Goal: Navigation & Orientation: Find specific page/section

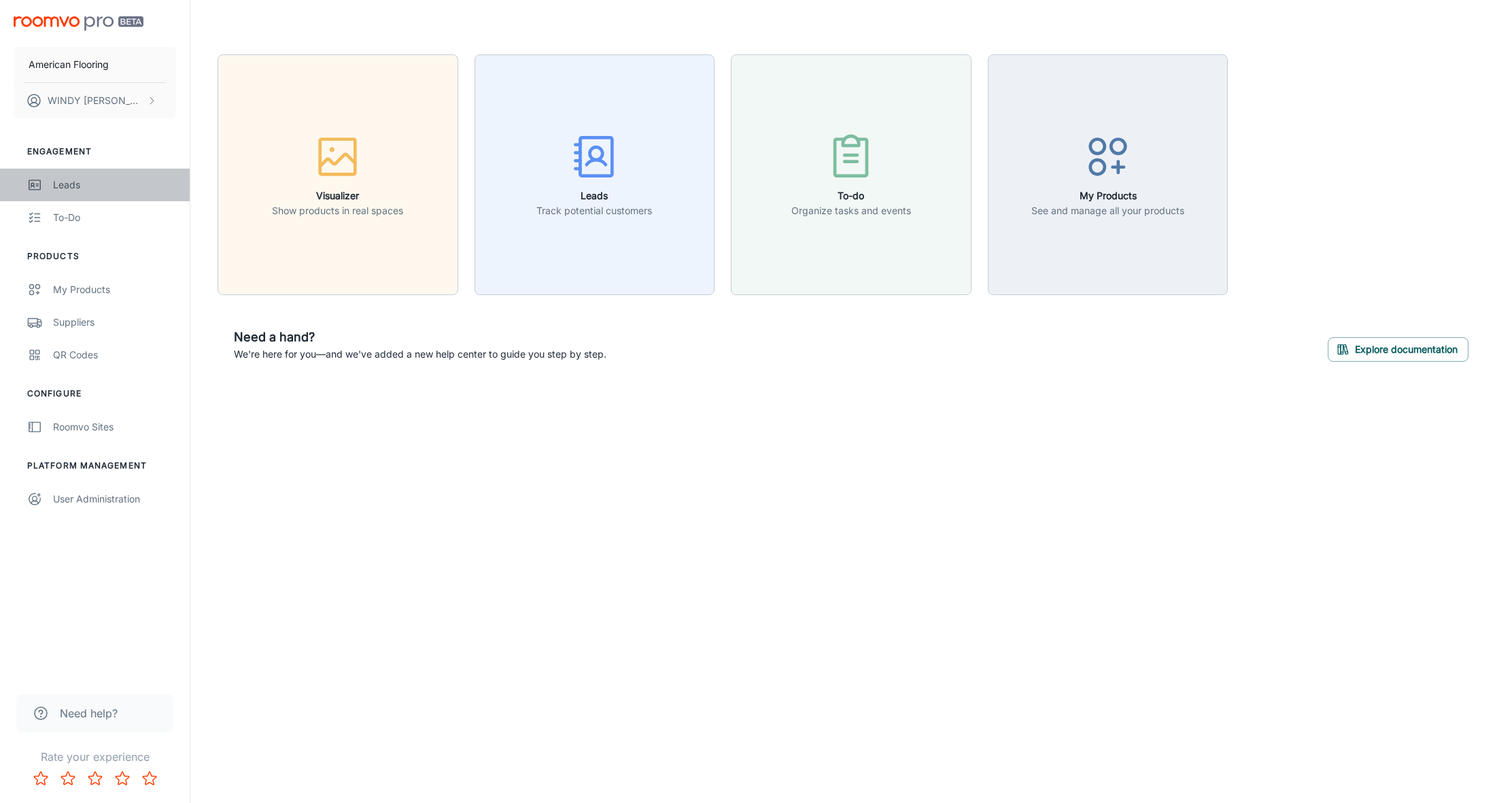
click at [68, 185] on div "Leads" at bounding box center [114, 184] width 123 height 15
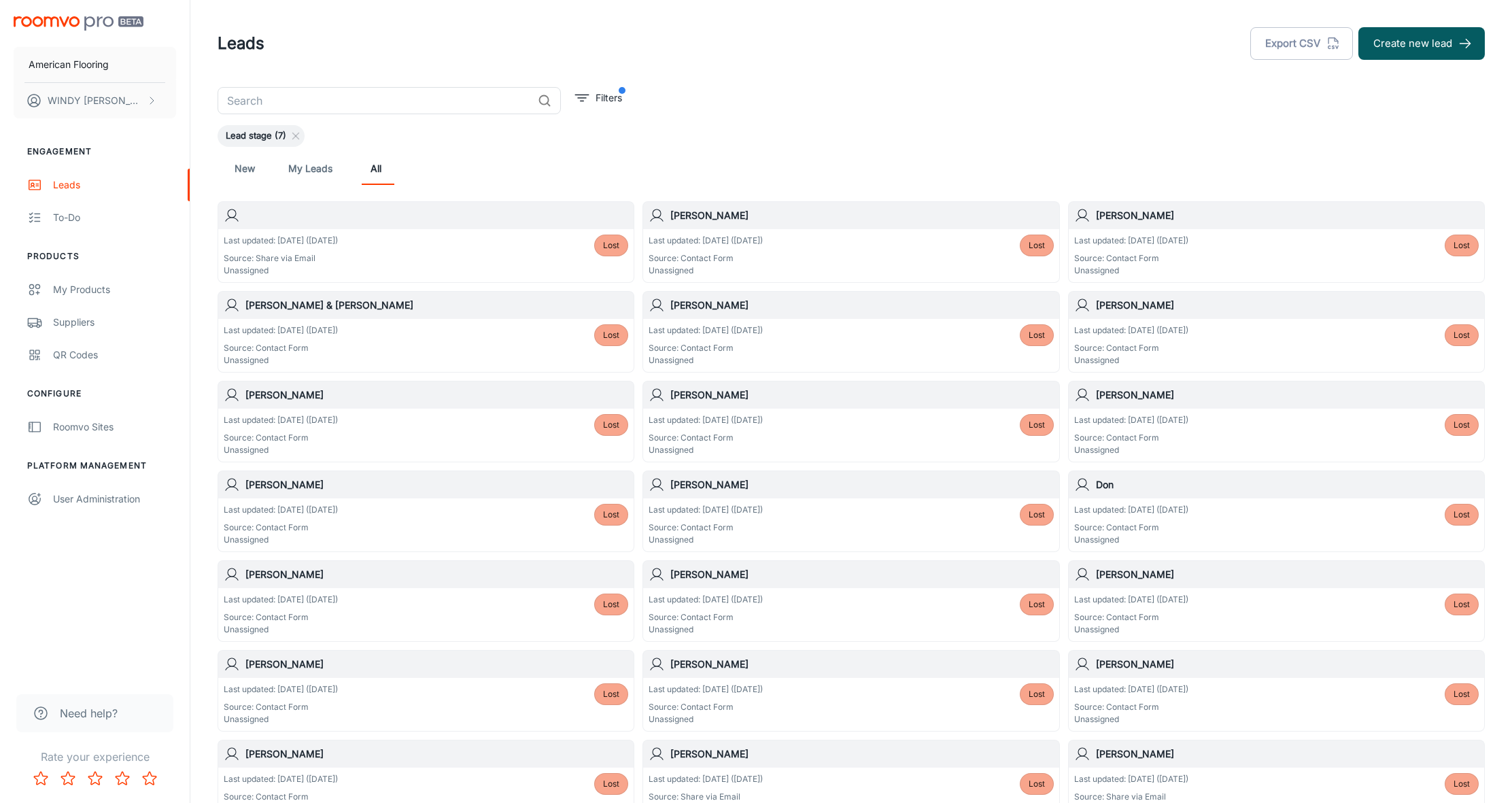
click at [245, 172] on link "New" at bounding box center [244, 168] width 32 height 32
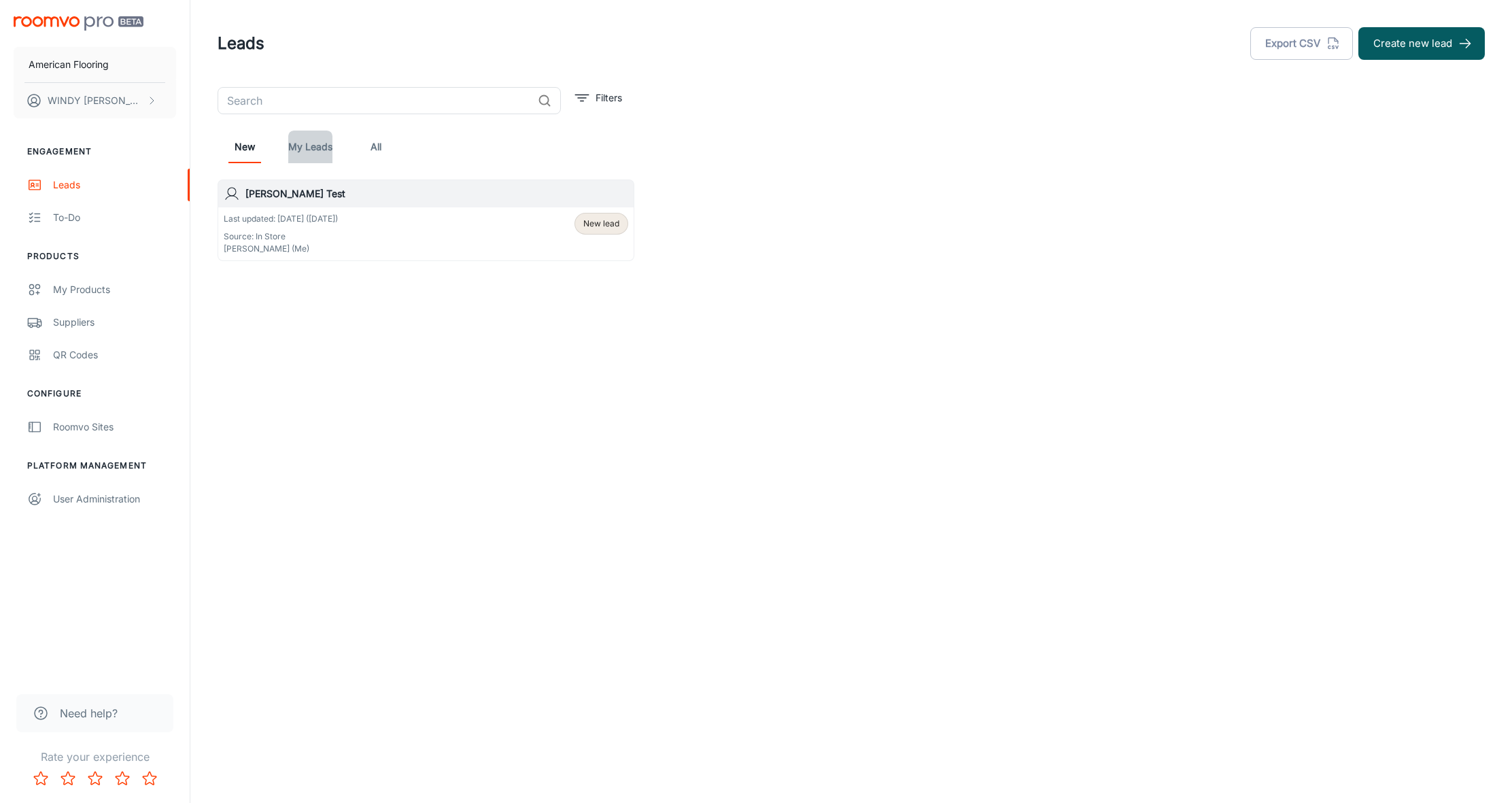
click at [304, 161] on link "My Leads" at bounding box center [310, 146] width 44 height 32
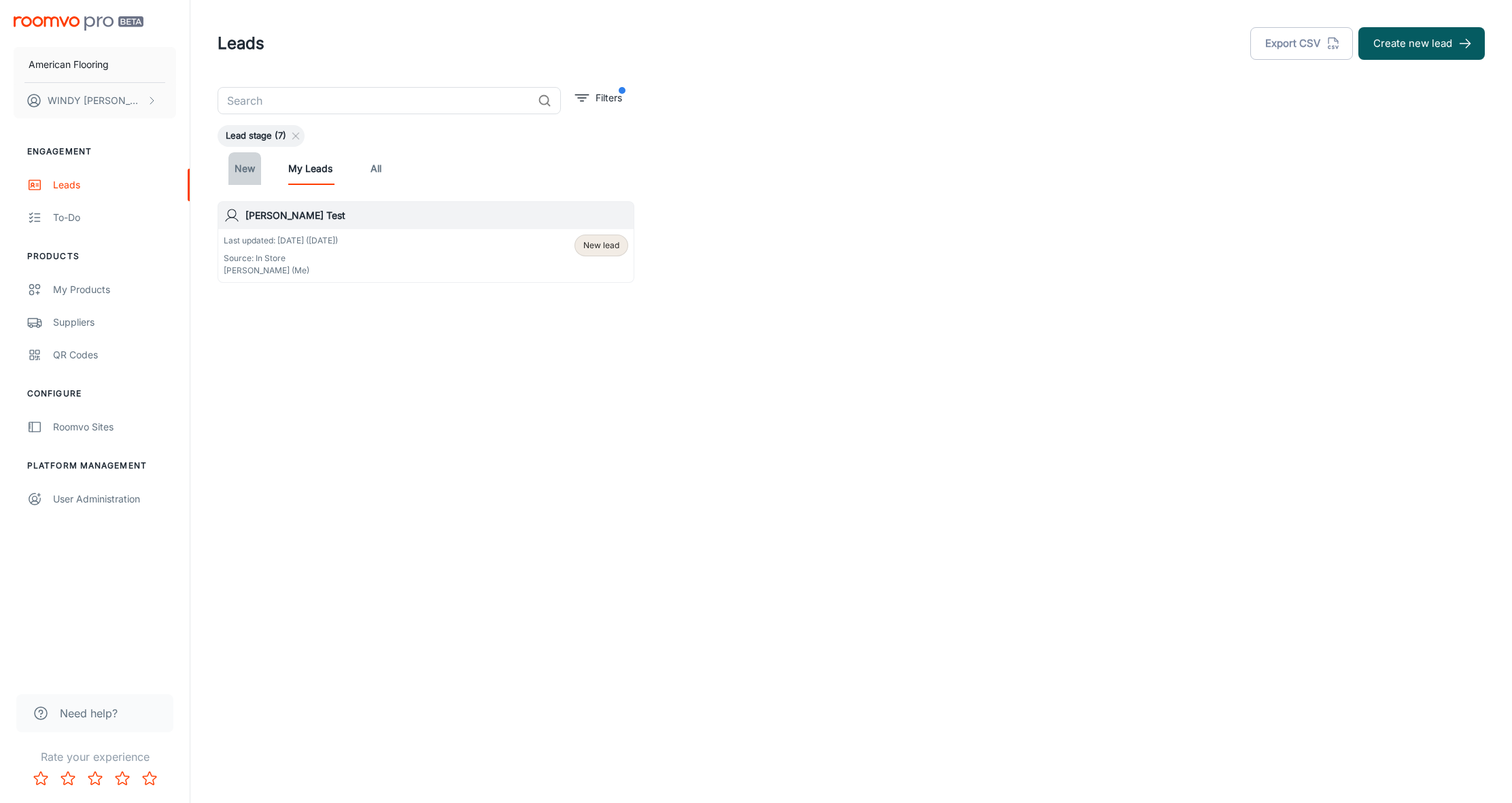
click at [247, 172] on link "New" at bounding box center [244, 168] width 32 height 32
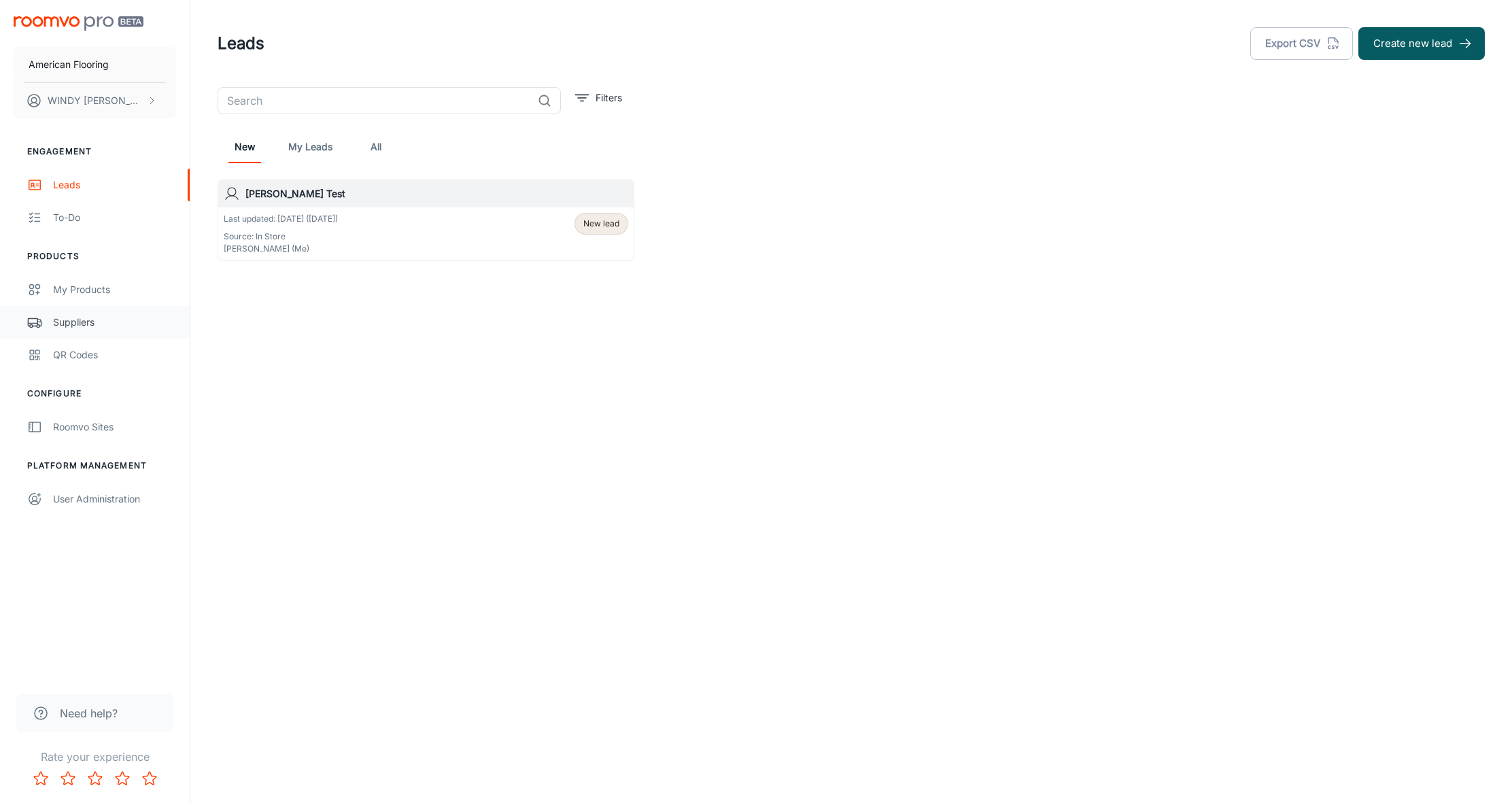
click at [70, 318] on div "Suppliers" at bounding box center [114, 322] width 123 height 15
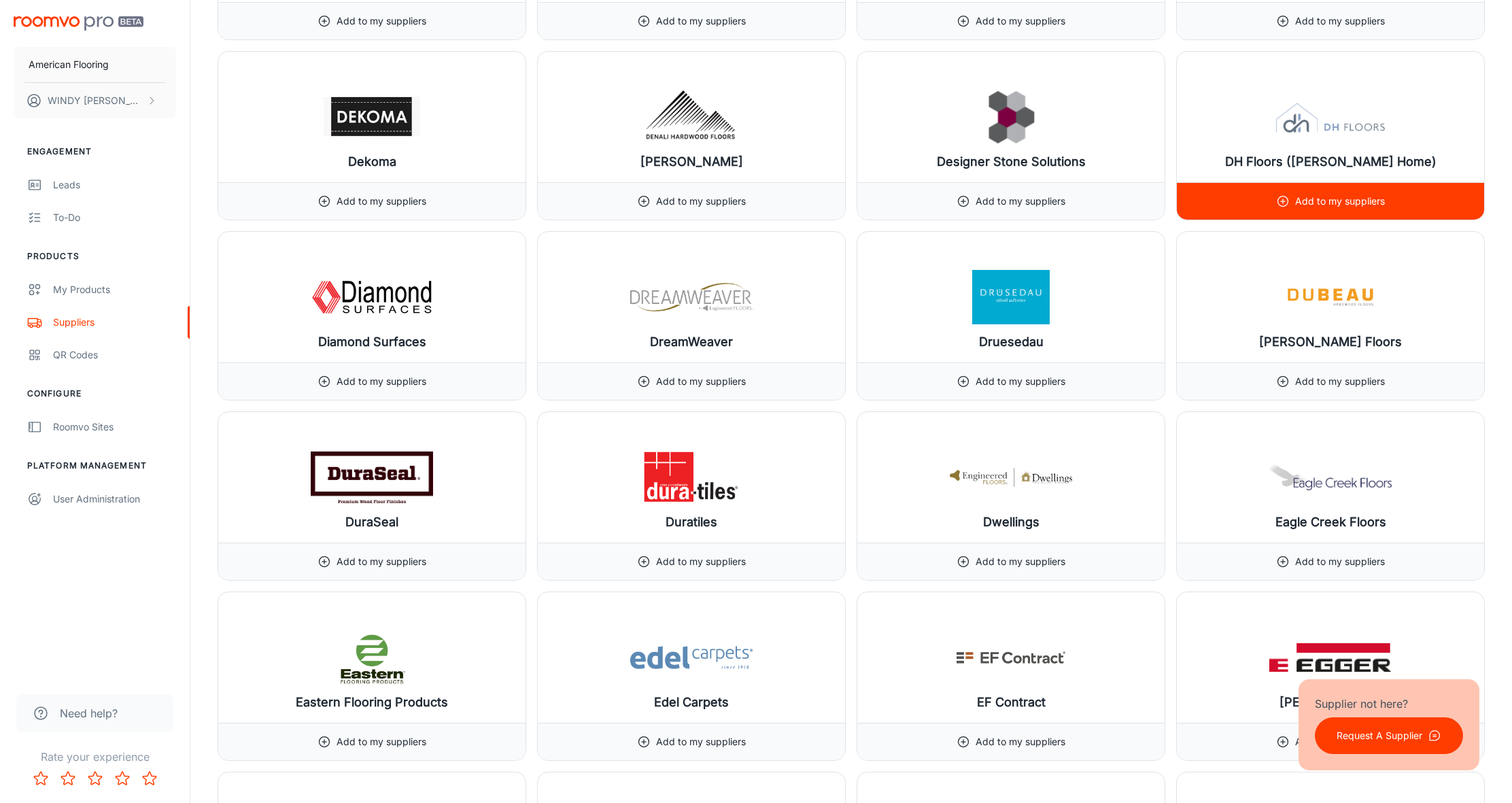
scroll to position [5368, 0]
